Goal: Entertainment & Leisure: Consume media (video, audio)

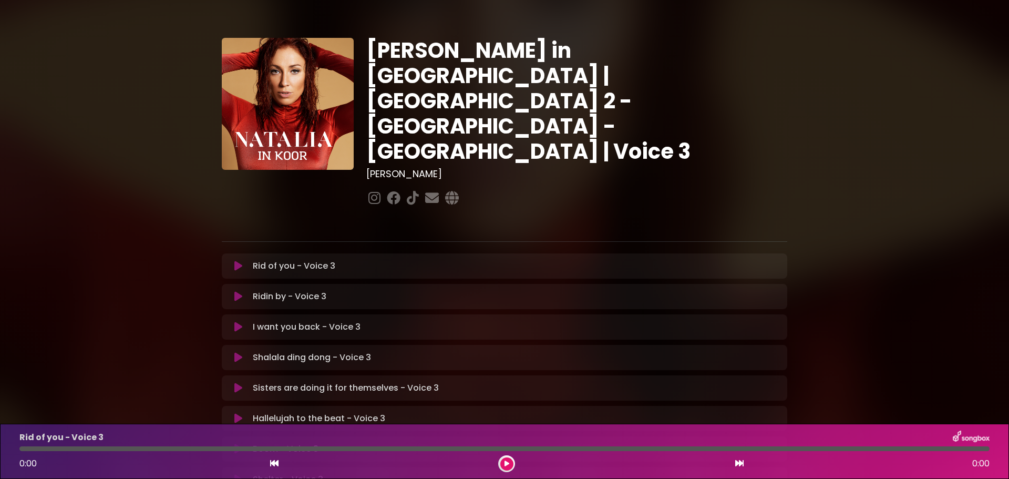
click at [237, 261] on icon at bounding box center [238, 266] width 8 height 11
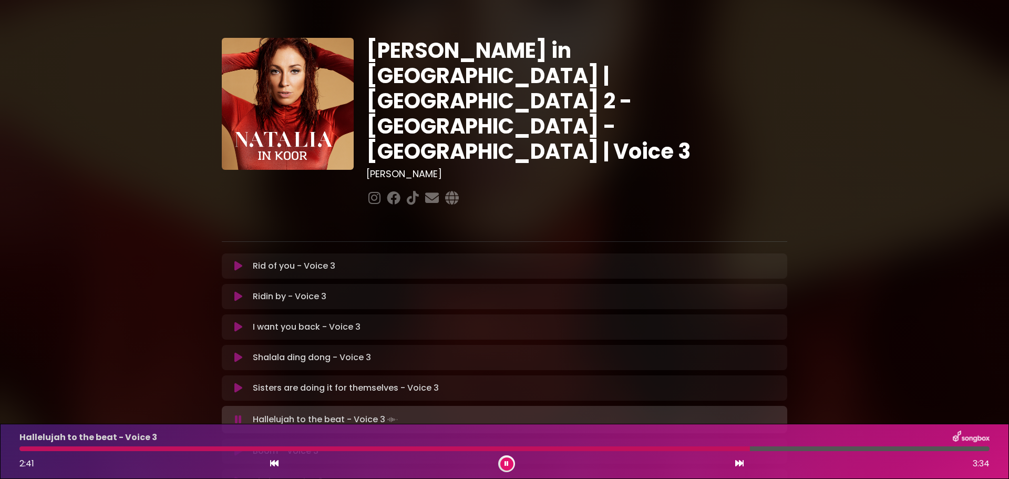
click at [663, 447] on div at bounding box center [384, 448] width 731 height 5
click at [632, 448] on div at bounding box center [342, 448] width 647 height 5
click at [594, 448] on div at bounding box center [402, 448] width 766 height 5
click at [825, 446] on div at bounding box center [470, 448] width 902 height 5
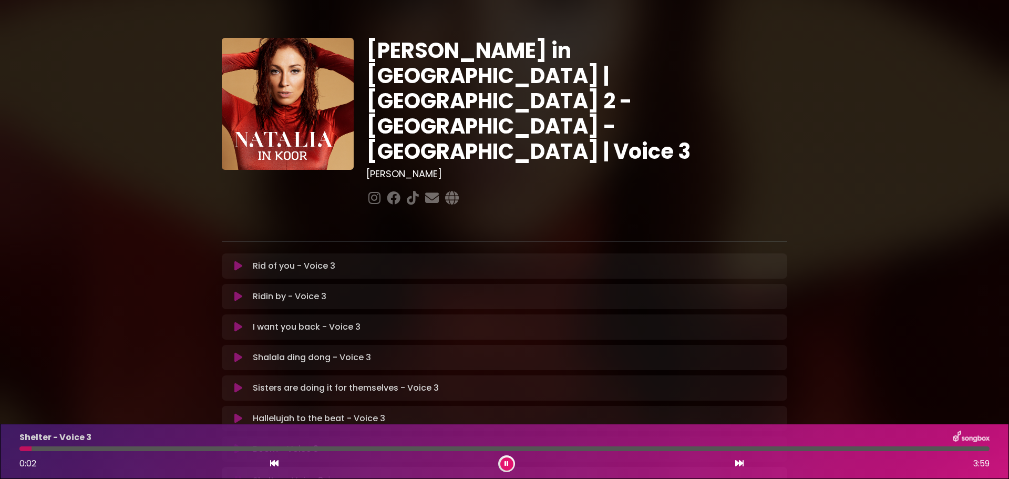
click at [912, 131] on div "[PERSON_NAME] in [GEOGRAPHIC_DATA] | [GEOGRAPHIC_DATA] 2 - [GEOGRAPHIC_DATA] - …" at bounding box center [504, 323] width 1009 height 621
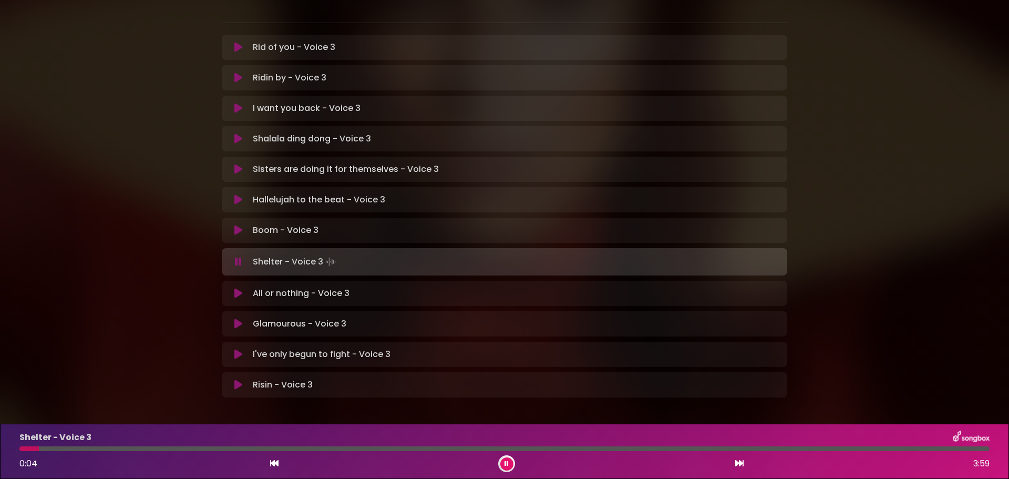
scroll to position [221, 0]
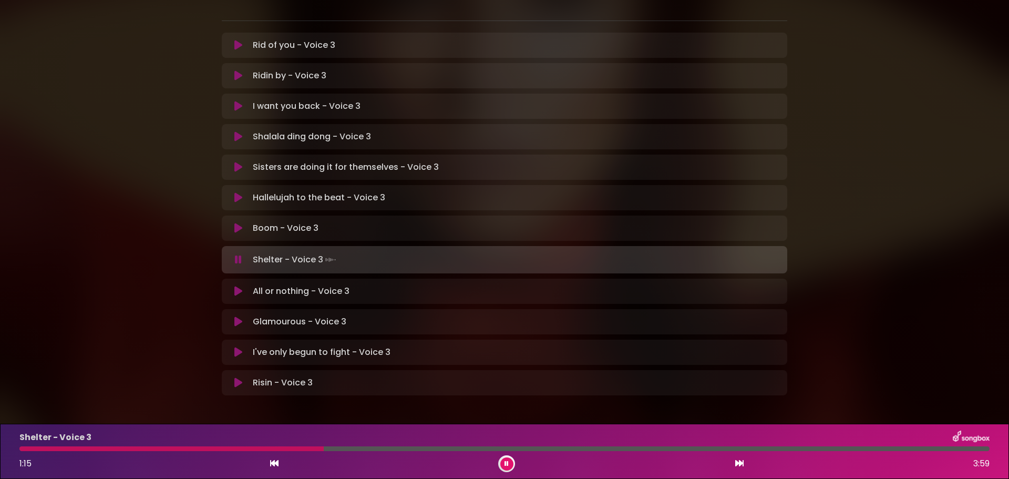
click at [279, 447] on div at bounding box center [171, 448] width 304 height 5
click at [331, 446] on div at bounding box center [192, 448] width 347 height 5
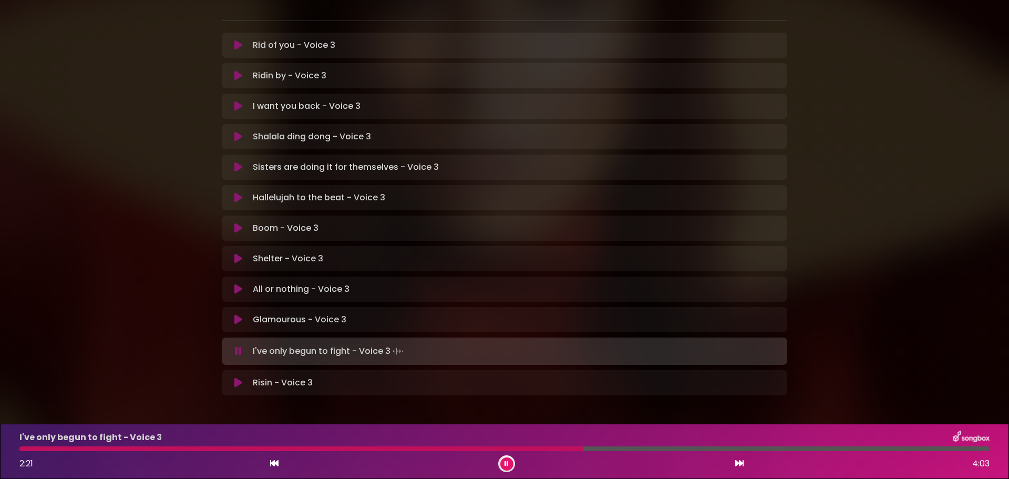
click at [509, 450] on div at bounding box center [301, 448] width 564 height 5
click at [554, 448] on div at bounding box center [431, 448] width 825 height 5
click at [742, 448] on div at bounding box center [431, 448] width 824 height 5
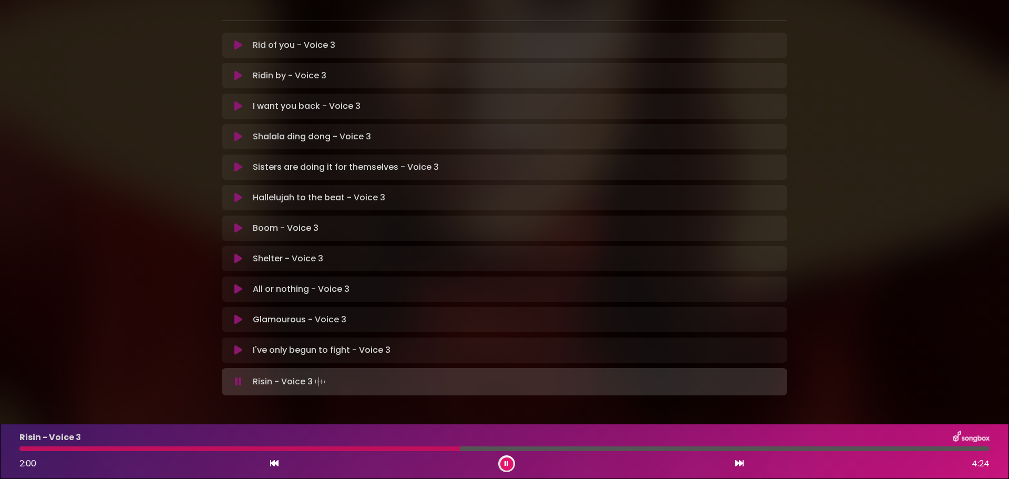
click at [418, 449] on div at bounding box center [239, 448] width 440 height 5
click at [417, 448] on div at bounding box center [238, 448] width 439 height 5
click at [417, 448] on div at bounding box center [233, 448] width 429 height 5
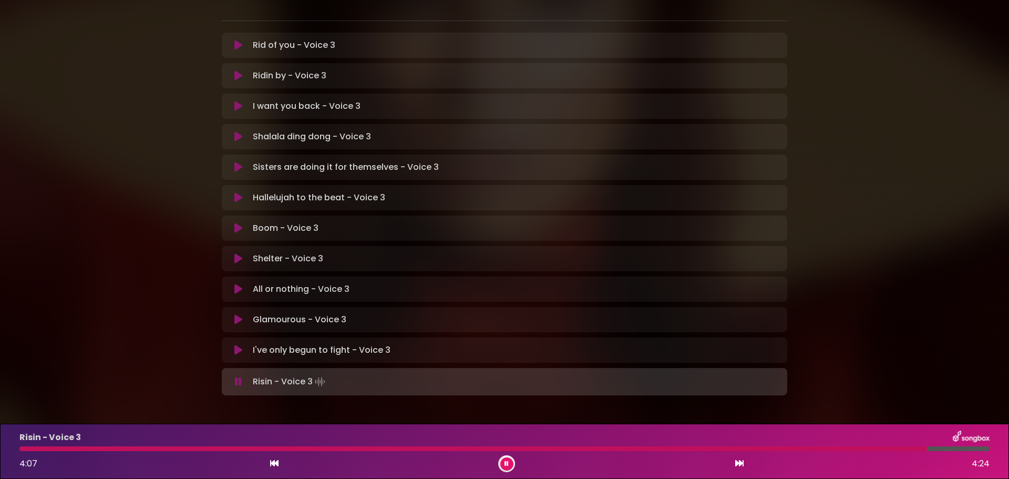
click at [871, 447] on div at bounding box center [473, 448] width 908 height 5
drag, startPoint x: 871, startPoint y: 447, endPoint x: 818, endPoint y: 450, distance: 53.1
click at [818, 450] on div at bounding box center [418, 448] width 799 height 5
